Goal: Task Accomplishment & Management: Complete application form

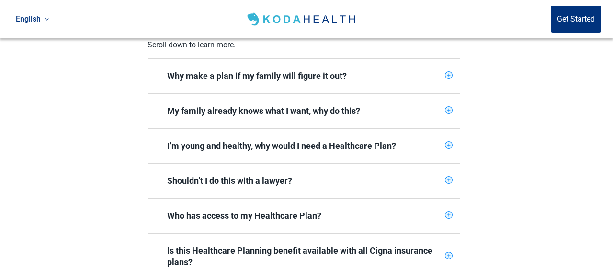
scroll to position [379, 0]
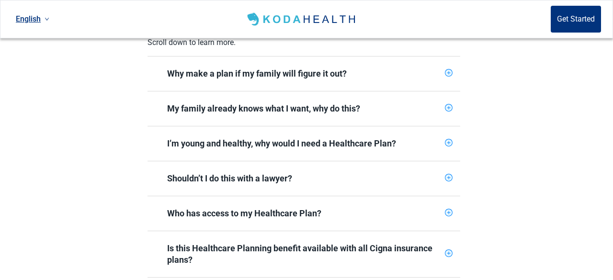
click at [337, 148] on div "I’m young and healthy, why would I need a Healthcare Plan?" at bounding box center [304, 144] width 313 height 35
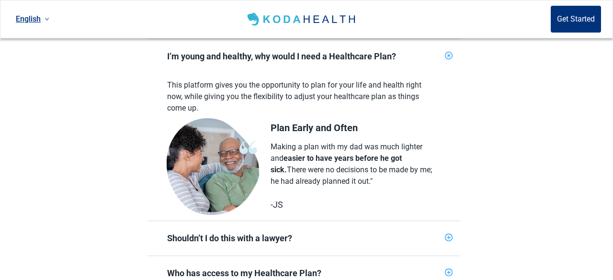
scroll to position [344, 0]
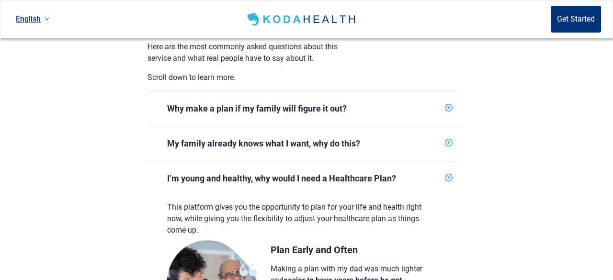
click at [397, 173] on div "I’m young and healthy, why would I need a Healthcare Plan?" at bounding box center [304, 179] width 274 height 12
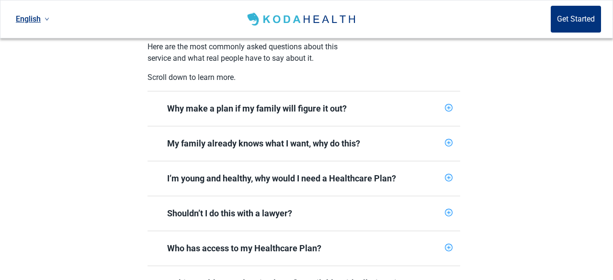
click at [449, 210] on icon "plus-circle" at bounding box center [449, 213] width 6 height 6
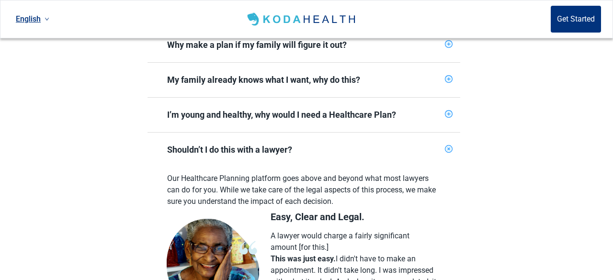
scroll to position [407, 0]
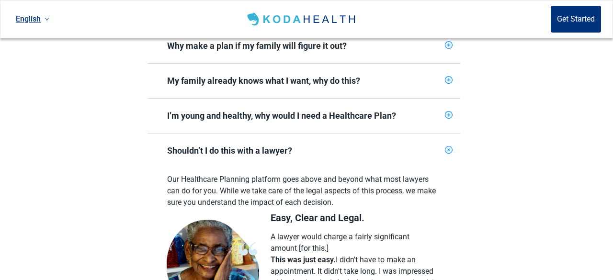
click at [446, 145] on icon "plus-circle" at bounding box center [448, 150] width 11 height 11
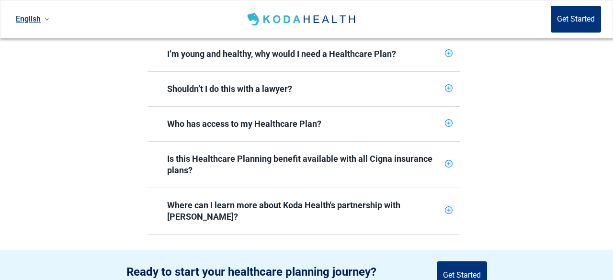
scroll to position [470, 0]
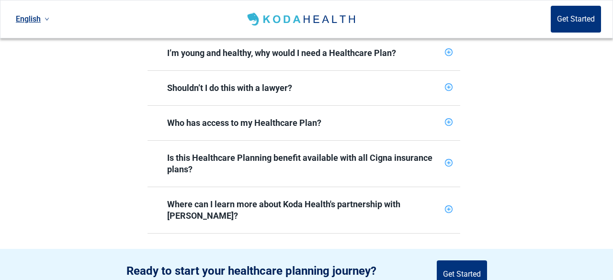
click at [446, 207] on icon "plus-circle" at bounding box center [449, 210] width 6 height 6
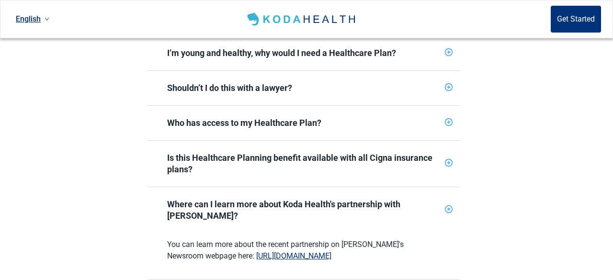
click at [446, 205] on icon "plus-circle" at bounding box center [448, 209] width 9 height 9
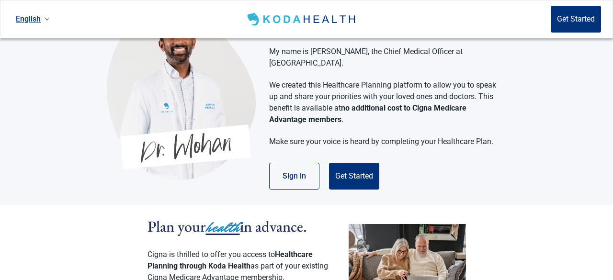
scroll to position [0, 0]
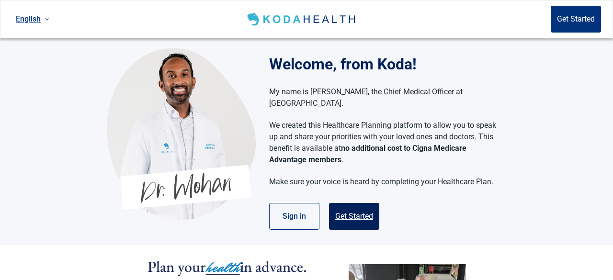
click at [354, 206] on button "Get Started" at bounding box center [354, 216] width 50 height 27
